Goal: Use online tool/utility: Utilize a website feature to perform a specific function

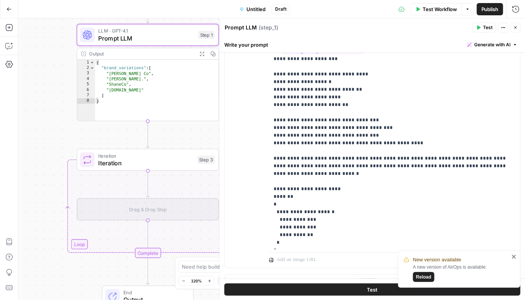
scroll to position [208, 0]
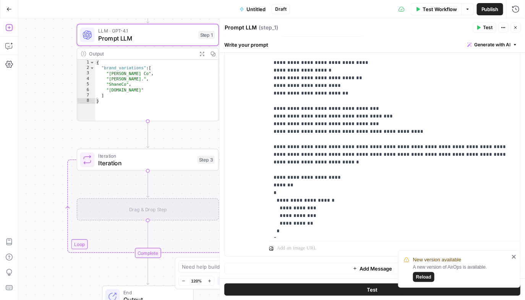
click at [11, 32] on button "Add Steps" at bounding box center [9, 27] width 12 height 12
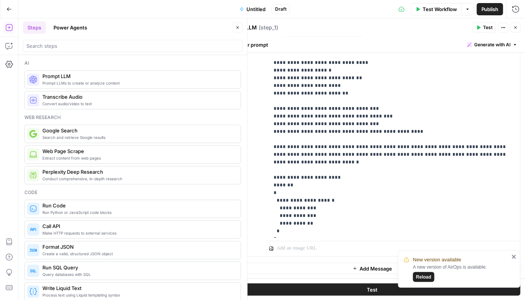
click at [514, 28] on icon "button" at bounding box center [516, 27] width 5 height 5
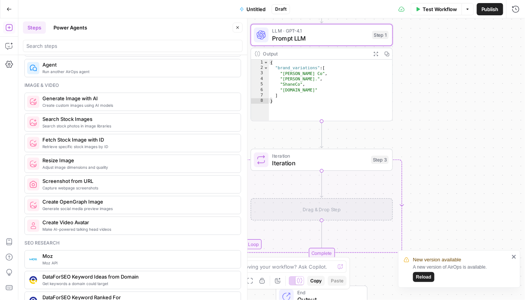
scroll to position [520, 0]
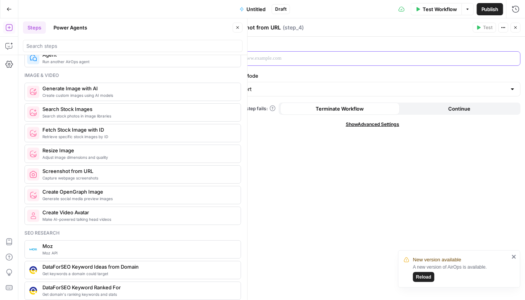
click at [276, 63] on div at bounding box center [372, 59] width 295 height 14
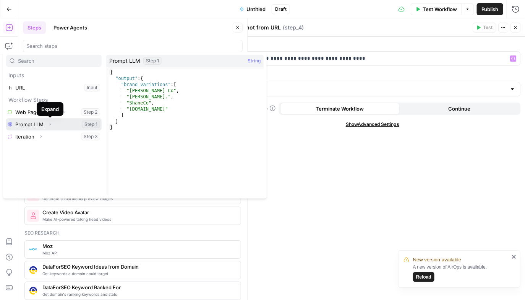
click at [43, 124] on button "Select variable Prompt LLM" at bounding box center [54, 124] width 96 height 12
click at [47, 126] on button "Expand" at bounding box center [50, 124] width 10 height 10
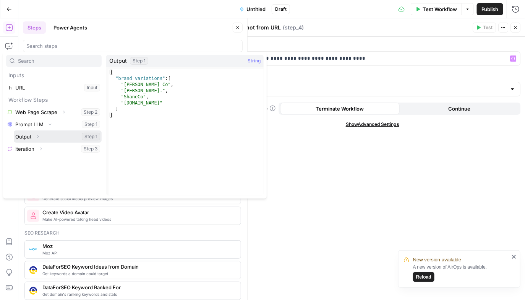
click at [41, 137] on button "Expand" at bounding box center [38, 136] width 10 height 10
click at [41, 137] on button "Collapse" at bounding box center [38, 136] width 10 height 10
click at [41, 147] on icon "button" at bounding box center [41, 148] width 5 height 5
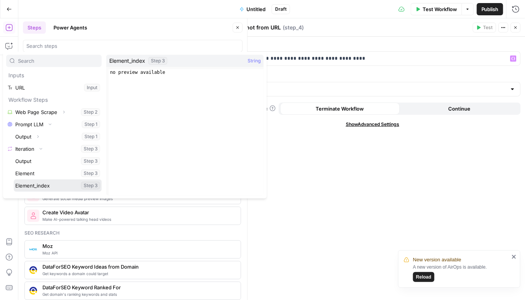
click at [31, 183] on button "Select variable Element_index" at bounding box center [58, 185] width 88 height 12
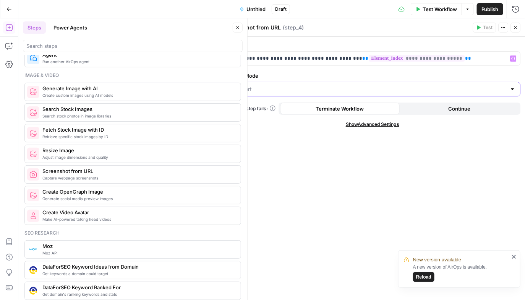
click at [376, 88] on input "Capture Mode" at bounding box center [368, 89] width 277 height 8
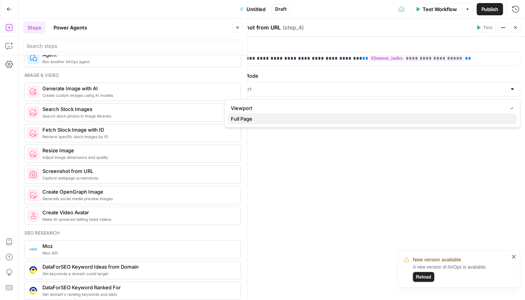
click at [307, 115] on span "Full Page" at bounding box center [371, 119] width 280 height 8
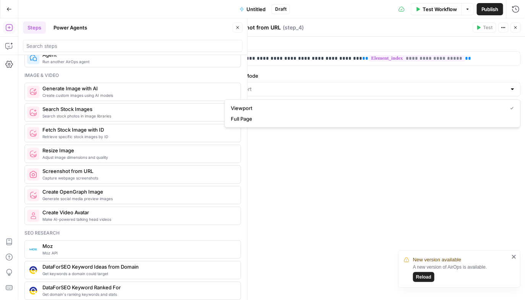
type input "Full Page"
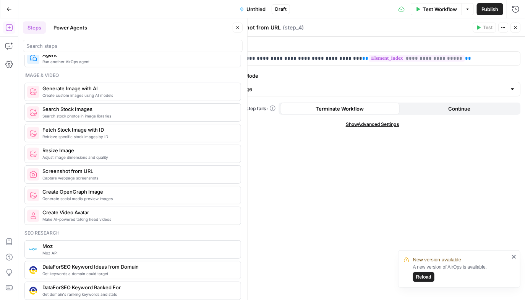
click at [313, 166] on div "**********" at bounding box center [372, 168] width 305 height 263
click at [467, 109] on span "Continue" at bounding box center [459, 109] width 22 height 8
click at [519, 24] on button "Close" at bounding box center [516, 28] width 10 height 10
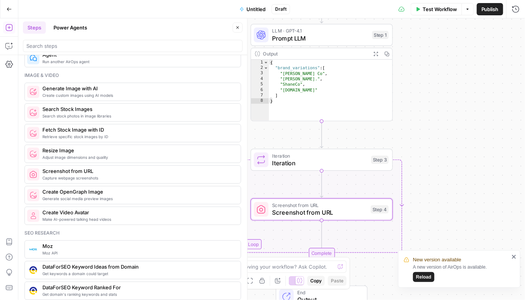
click at [325, 37] on span "Prompt LLM" at bounding box center [320, 38] width 96 height 9
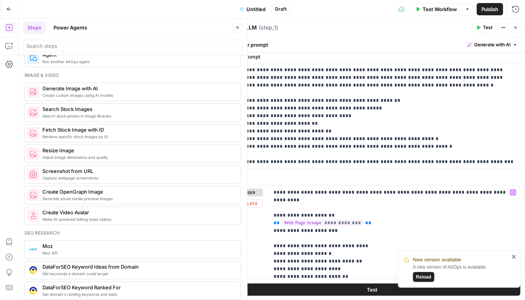
scroll to position [22, 0]
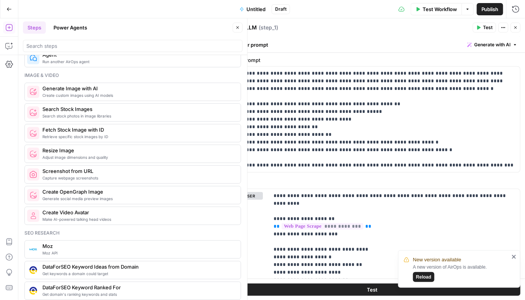
click at [490, 48] on button "Generate with AI" at bounding box center [493, 45] width 56 height 10
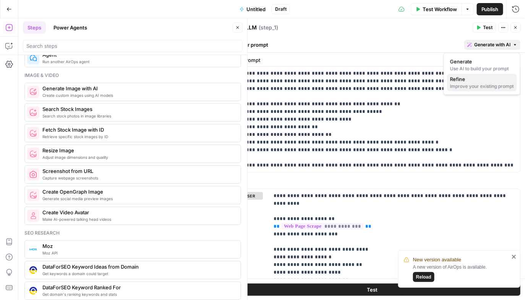
click at [471, 88] on div "Improve your existing prompt" at bounding box center [482, 86] width 64 height 7
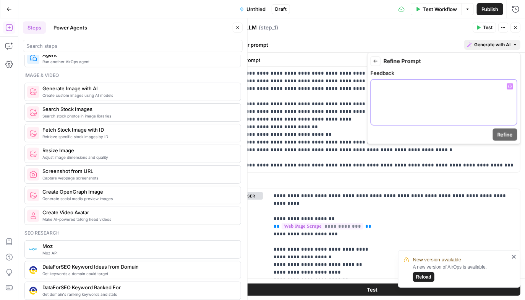
click at [471, 88] on p at bounding box center [444, 87] width 137 height 8
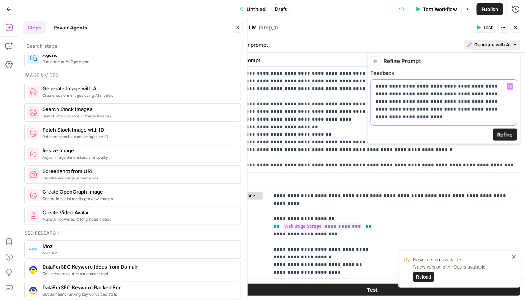
click at [432, 101] on p "**********" at bounding box center [444, 98] width 137 height 31
click at [512, 112] on p "**********" at bounding box center [444, 98] width 137 height 31
click at [395, 118] on p "**********" at bounding box center [444, 102] width 137 height 38
click at [508, 131] on span "Refine" at bounding box center [505, 135] width 15 height 8
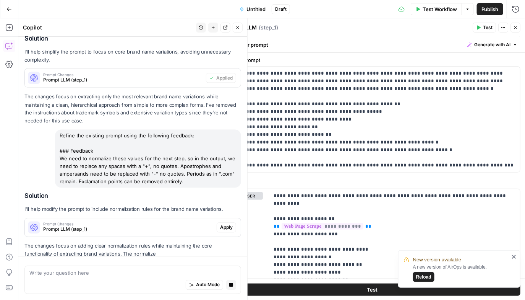
scroll to position [535, 0]
